Goal: Information Seeking & Learning: Check status

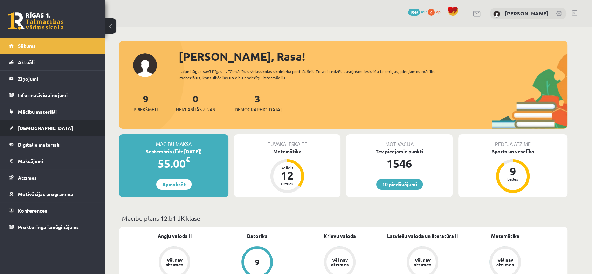
click at [87, 120] on link "[DEMOGRAPHIC_DATA]" at bounding box center [52, 128] width 87 height 16
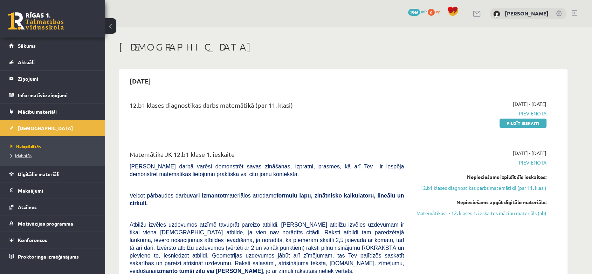
click at [26, 156] on span "Izlabotās" at bounding box center [21, 155] width 21 height 6
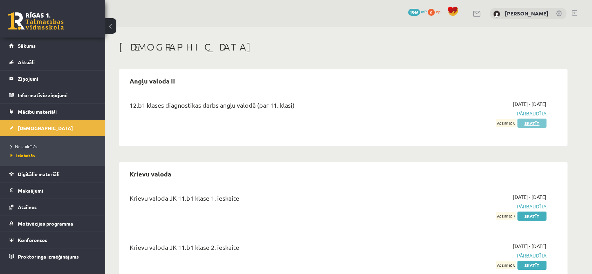
click at [528, 123] on link "Skatīt" at bounding box center [532, 122] width 29 height 9
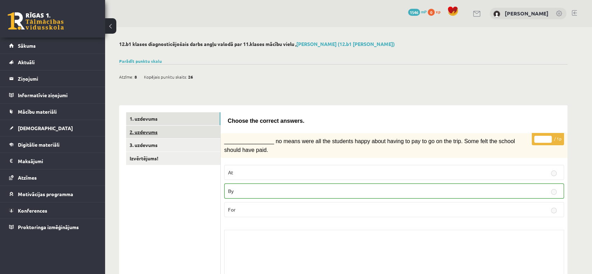
click at [216, 131] on link "2. uzdevums" at bounding box center [173, 131] width 94 height 13
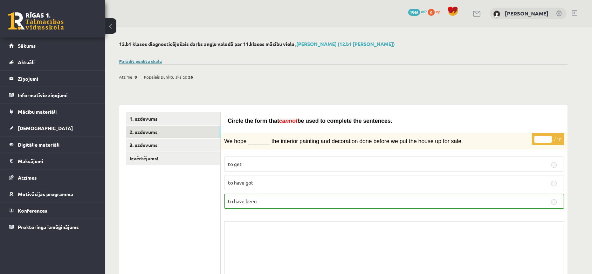
click at [152, 62] on link "Parādīt punktu skalu" at bounding box center [140, 61] width 43 height 6
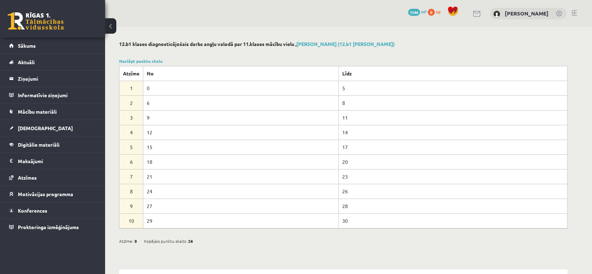
click at [154, 62] on link "Noslēpt punktu skalu" at bounding box center [140, 61] width 43 height 6
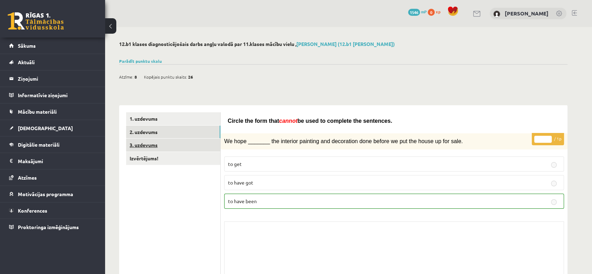
click at [149, 144] on link "3. uzdevums" at bounding box center [173, 144] width 94 height 13
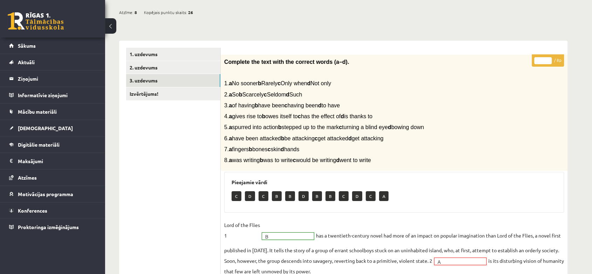
scroll to position [28, 0]
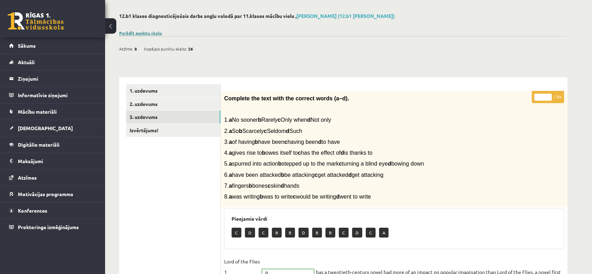
click at [136, 30] on link "Parādīt punktu skalu" at bounding box center [140, 33] width 43 height 6
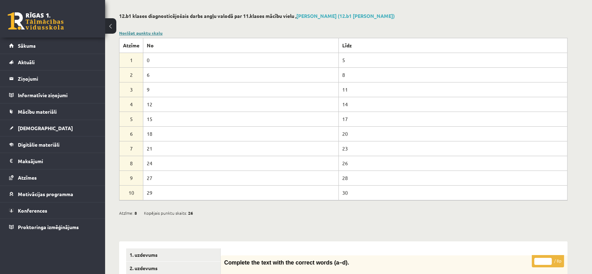
click at [156, 34] on link "Noslēpt punktu skalu" at bounding box center [140, 33] width 43 height 6
